Goal: Information Seeking & Learning: Learn about a topic

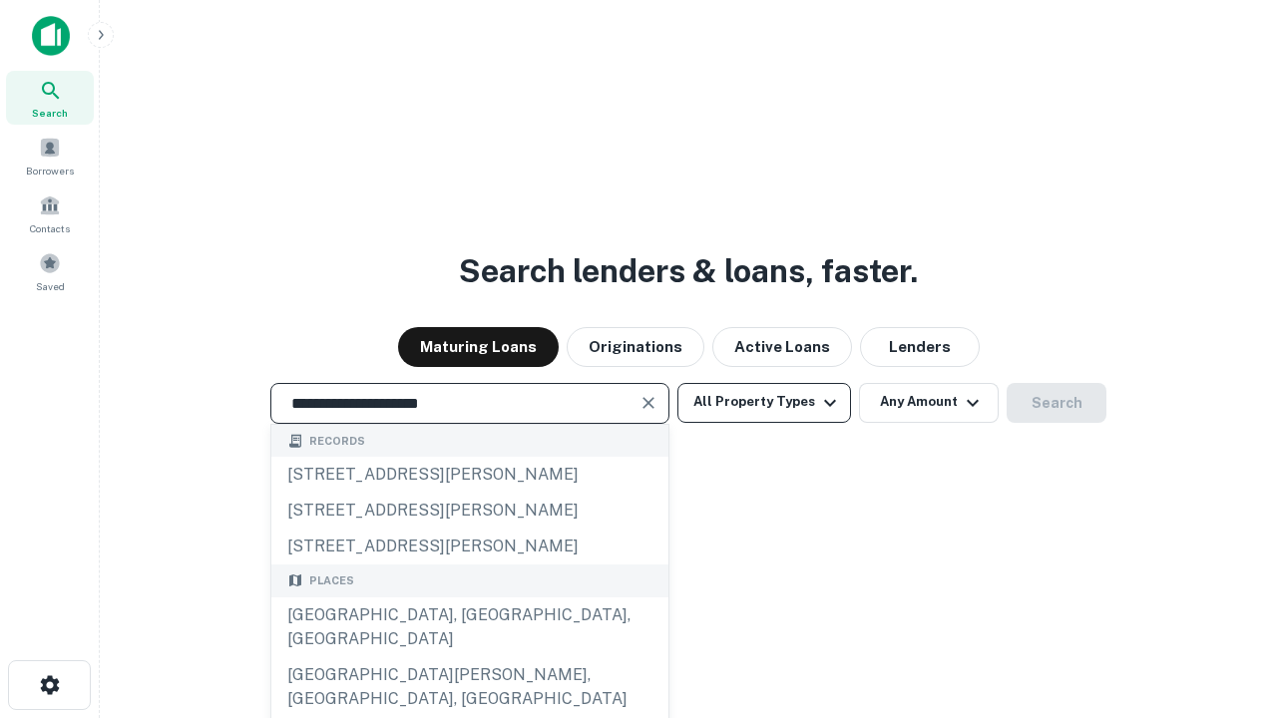
type input "**********"
click at [764, 402] on button "All Property Types" at bounding box center [764, 403] width 174 height 40
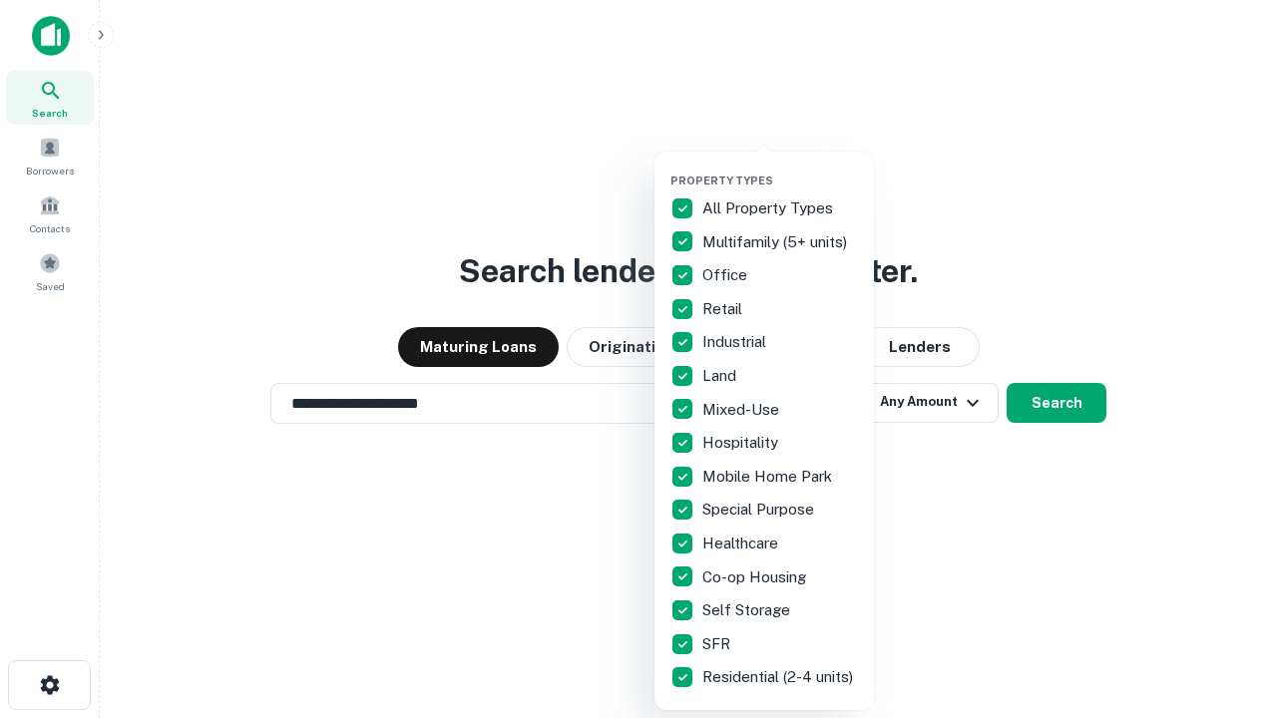
click at [780, 168] on button "button" at bounding box center [780, 168] width 220 height 1
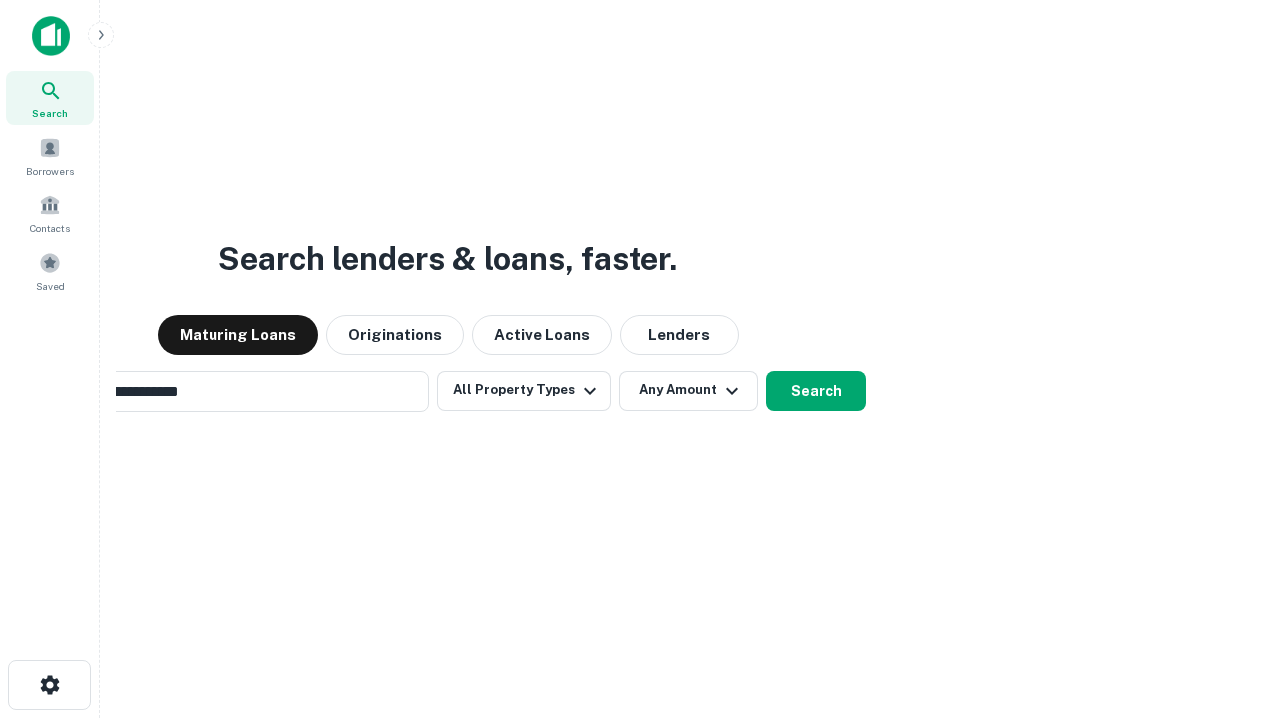
scroll to position [31, 0]
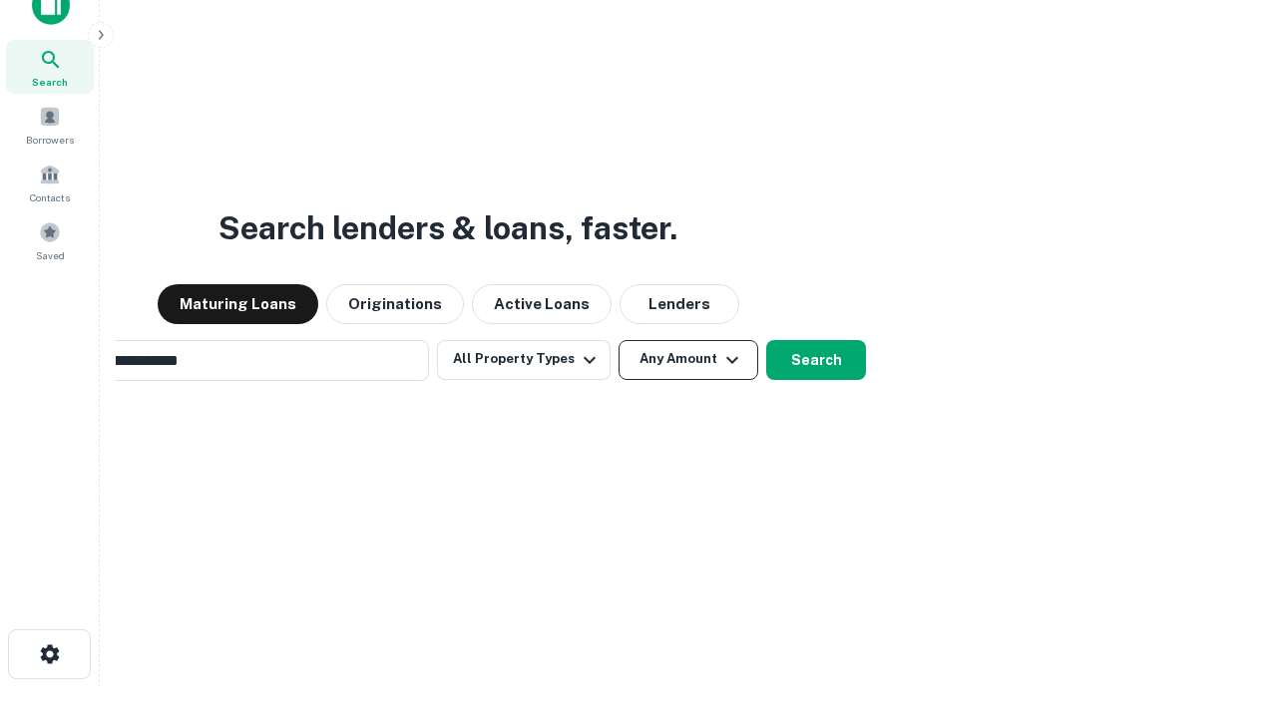
click at [619, 340] on button "Any Amount" at bounding box center [689, 360] width 140 height 40
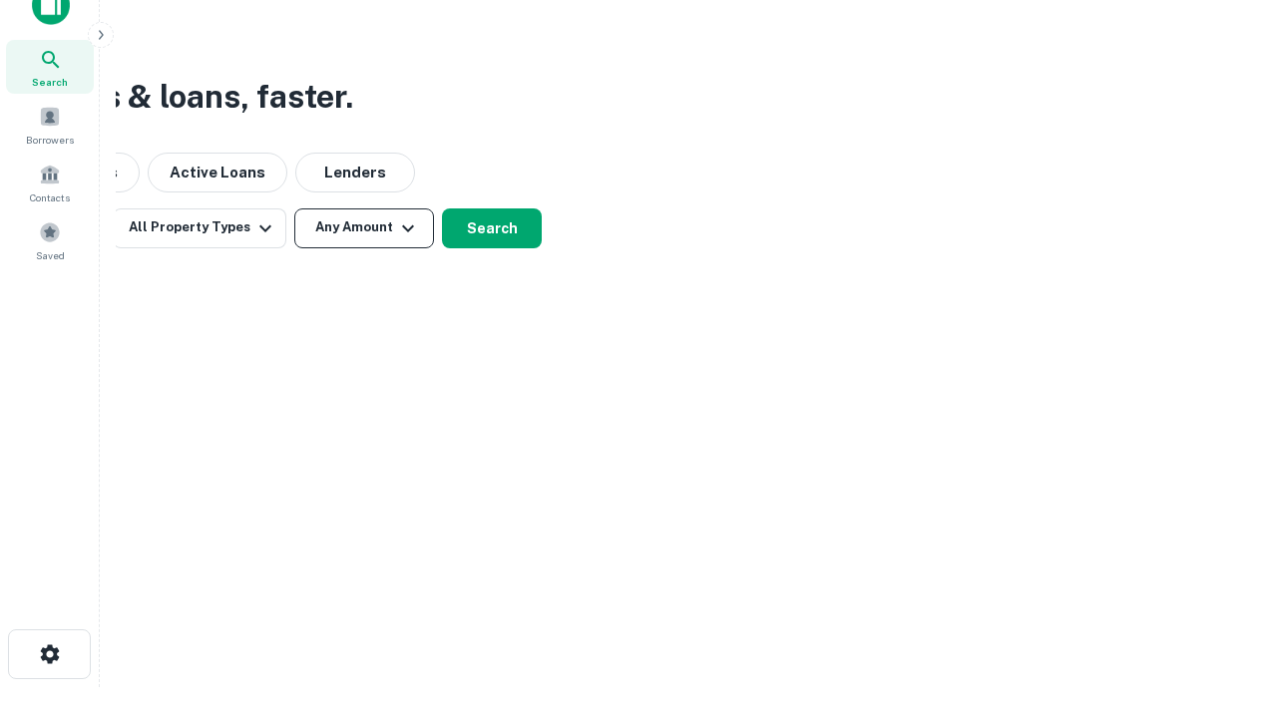
scroll to position [32, 0]
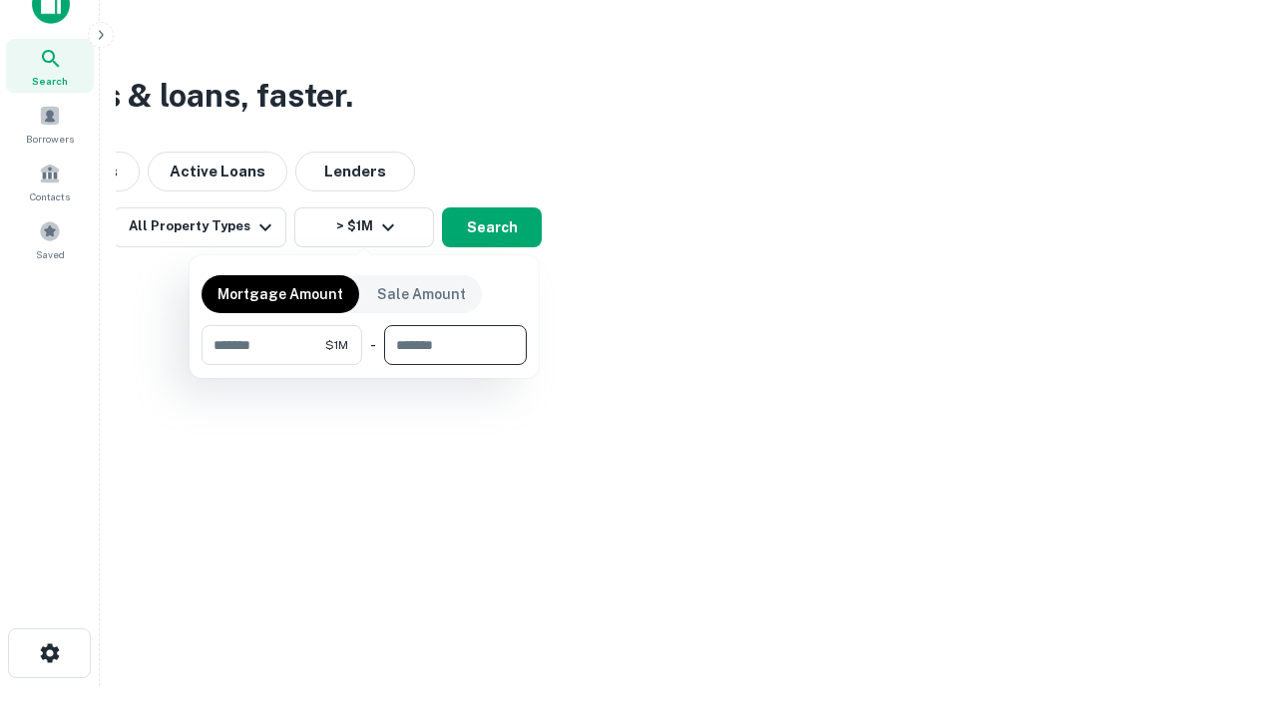
type input "*******"
click at [364, 365] on button "button" at bounding box center [364, 365] width 325 height 1
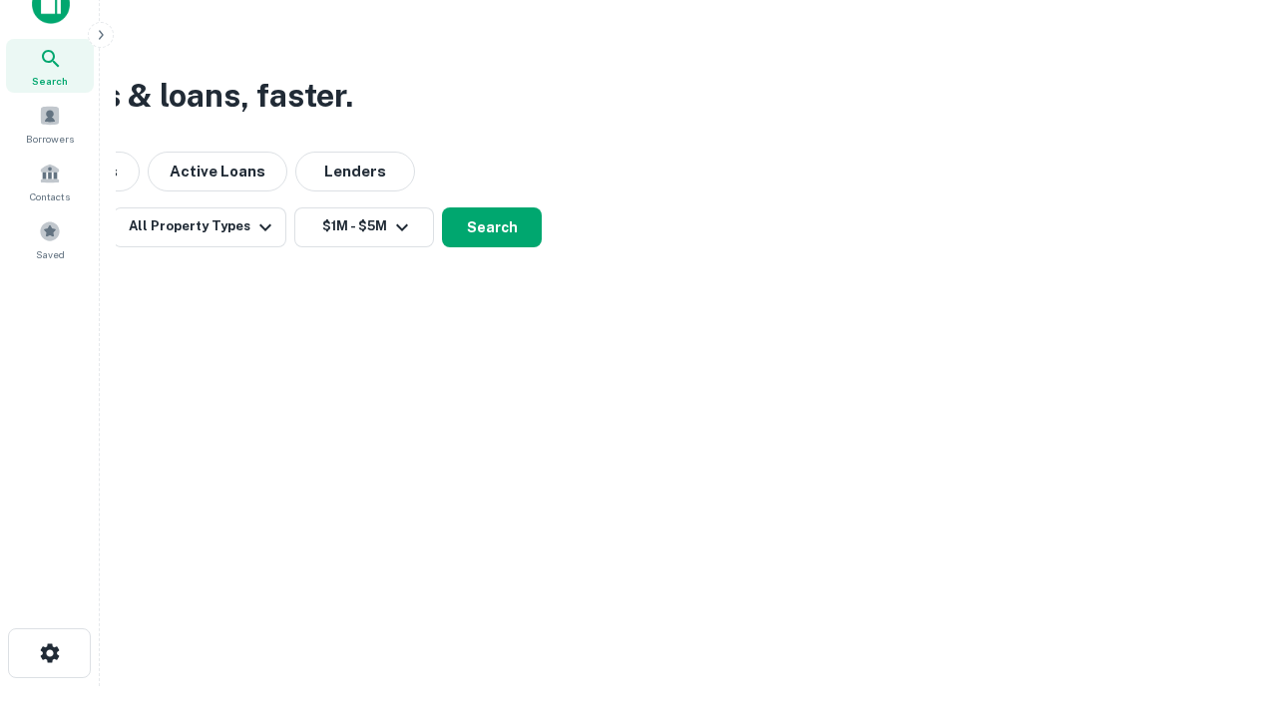
scroll to position [31, 0]
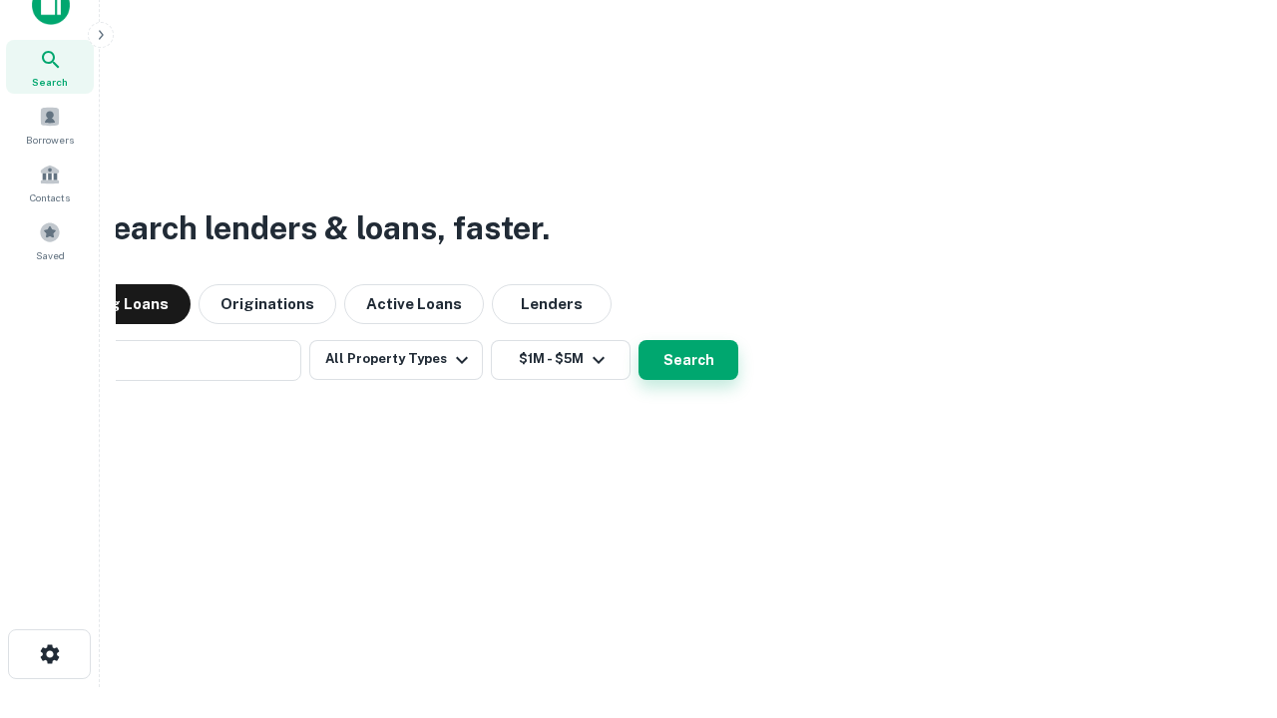
click at [639, 340] on button "Search" at bounding box center [689, 360] width 100 height 40
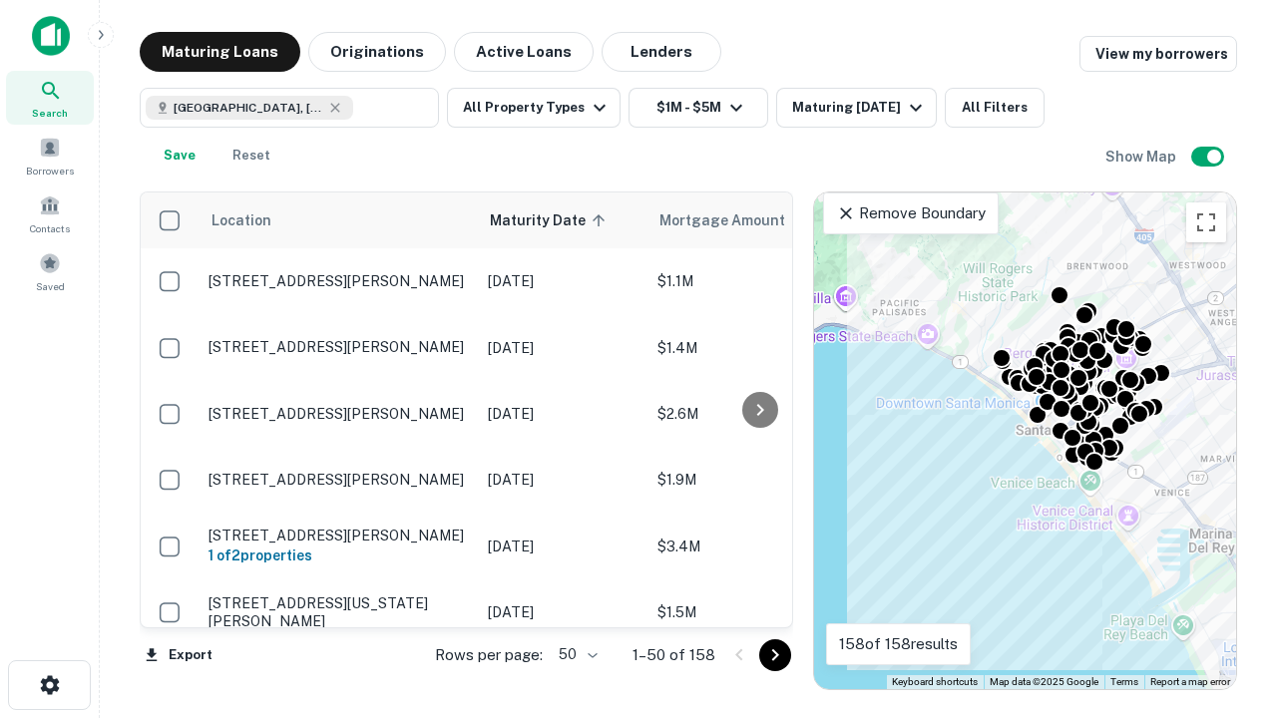
click at [575, 655] on body "Search Borrowers Contacts Saved Maturing Loans Originations Active Loans Lender…" at bounding box center [638, 359] width 1277 height 718
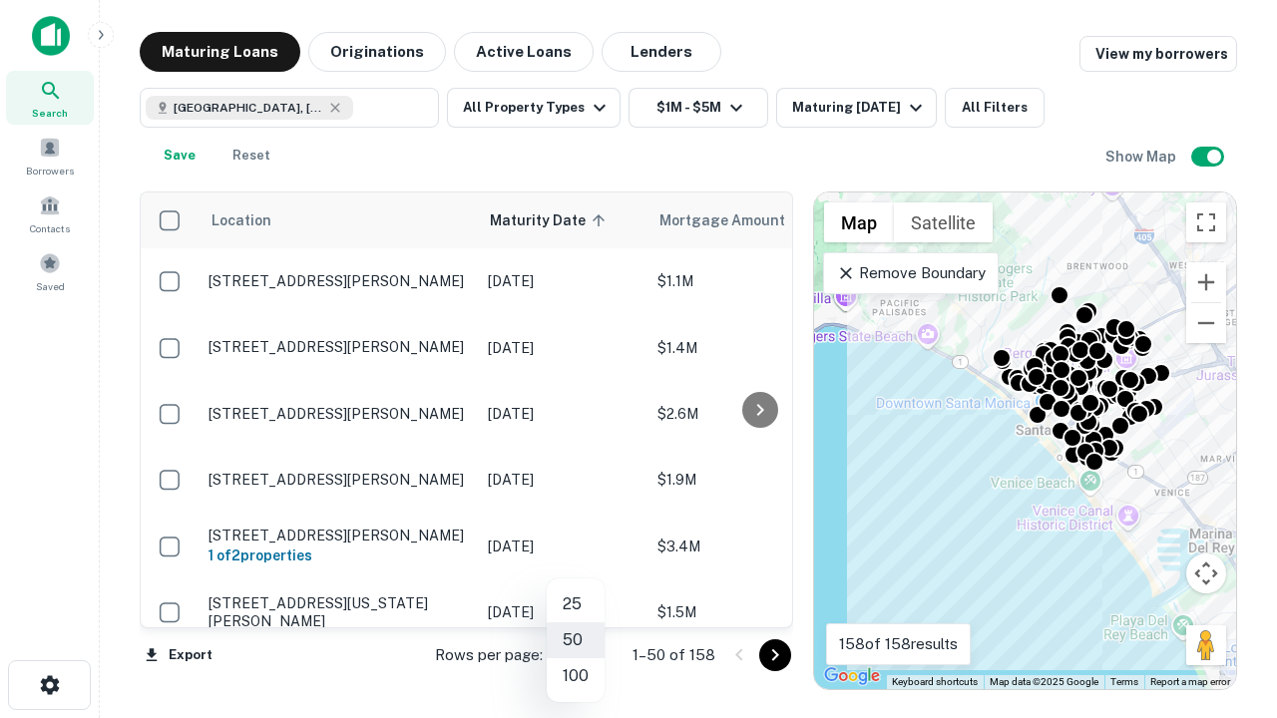
click at [576, 605] on li "25" at bounding box center [576, 605] width 58 height 36
